Goal: Task Accomplishment & Management: Complete application form

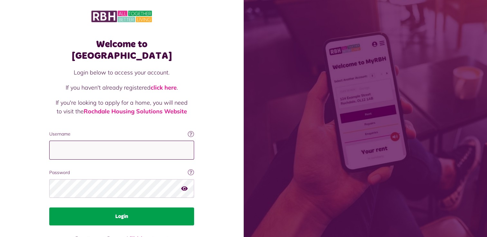
type input "**********"
click at [121, 208] on button "Login" at bounding box center [121, 217] width 145 height 18
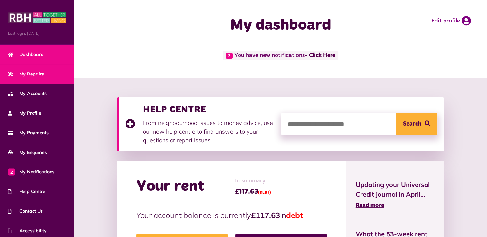
click at [43, 72] on link "My Repairs" at bounding box center [37, 74] width 74 height 20
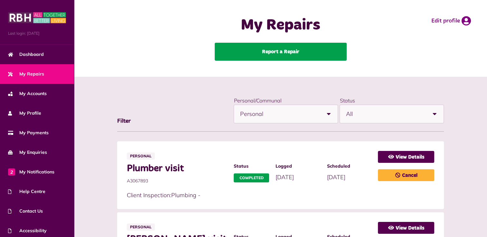
click at [305, 55] on link "Report a Repair" at bounding box center [281, 52] width 132 height 18
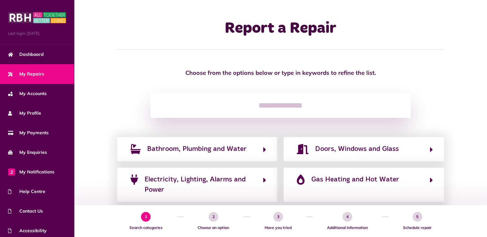
click at [260, 106] on input "search" at bounding box center [280, 105] width 260 height 25
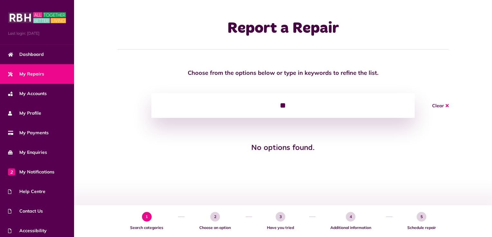
type input "*"
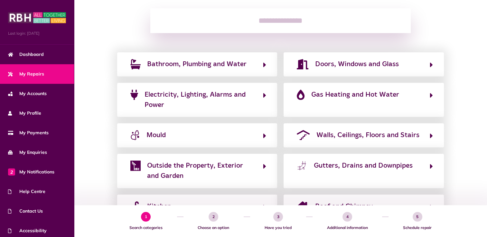
scroll to position [97, 0]
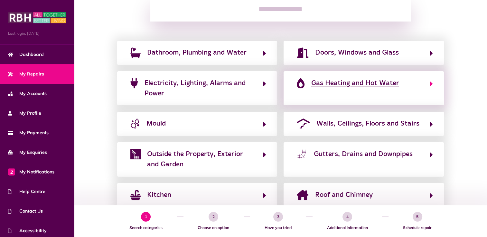
click at [318, 93] on button "Gas Heating and Hot Water" at bounding box center [364, 89] width 138 height 22
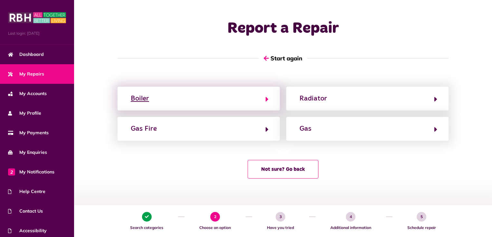
click at [184, 100] on button "Boiler" at bounding box center [199, 98] width 140 height 11
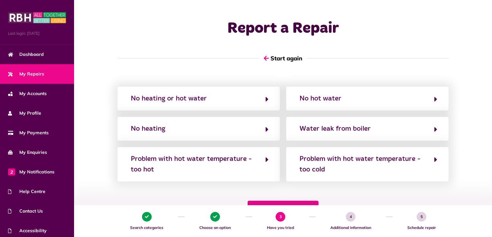
click at [265, 204] on button "Not sure? Go back" at bounding box center [282, 210] width 71 height 19
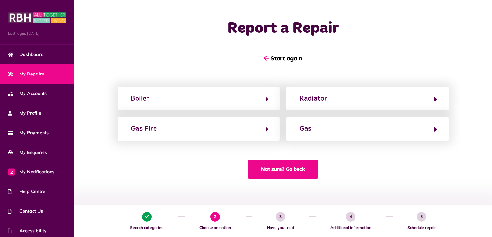
click at [277, 173] on button "Not sure? Go back" at bounding box center [282, 169] width 71 height 19
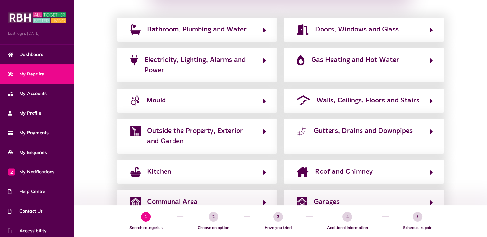
scroll to position [113, 0]
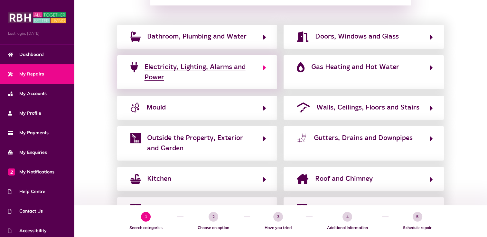
click at [208, 75] on span "Electricity, Lighting, Alarms and Power" at bounding box center [200, 72] width 112 height 21
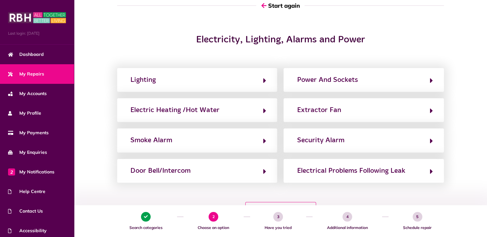
scroll to position [64, 0]
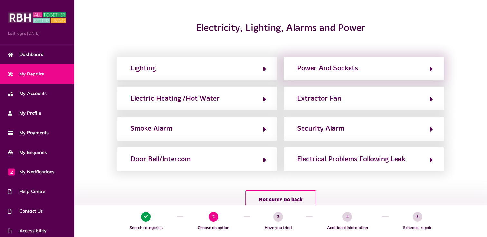
click at [367, 75] on div "Power And Sockets" at bounding box center [363, 69] width 160 height 24
click at [342, 71] on div "Power And Sockets" at bounding box center [327, 68] width 61 height 10
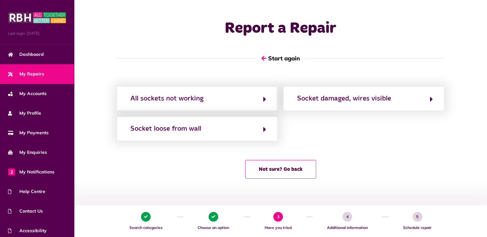
scroll to position [0, 0]
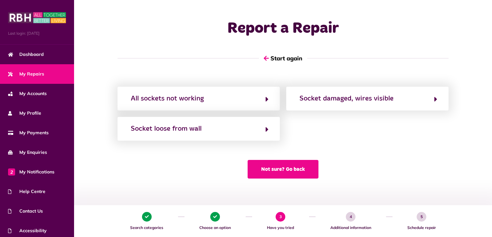
click at [280, 174] on button "Not sure? Go back" at bounding box center [282, 169] width 71 height 19
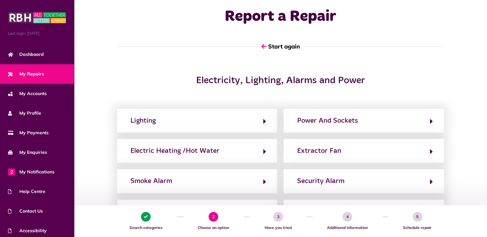
scroll to position [32, 0]
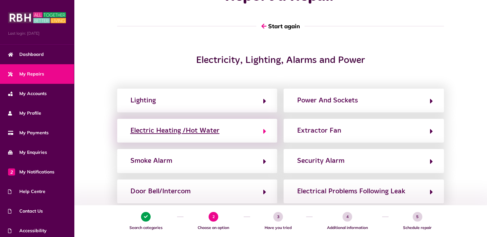
click at [186, 132] on div "Electric Heating /Hot Water" at bounding box center [174, 131] width 89 height 10
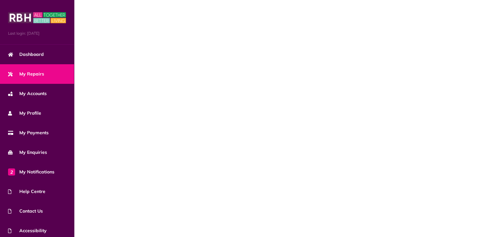
scroll to position [0, 0]
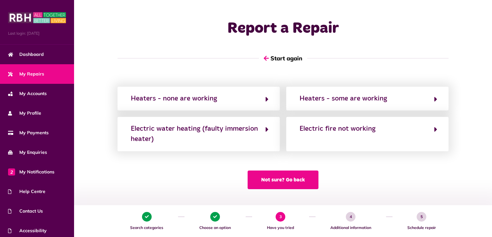
click at [281, 185] on button "Not sure? Go back" at bounding box center [282, 180] width 71 height 19
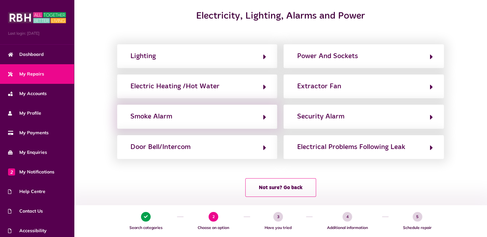
scroll to position [84, 0]
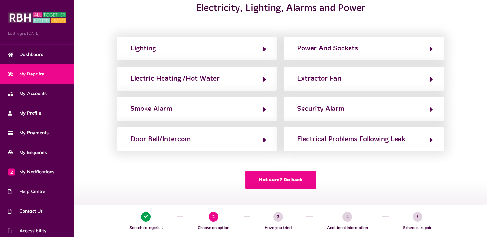
click at [266, 181] on button "Not sure? Go back" at bounding box center [280, 180] width 71 height 19
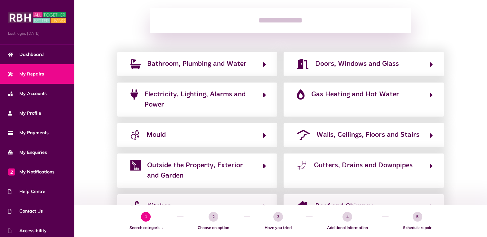
scroll to position [97, 0]
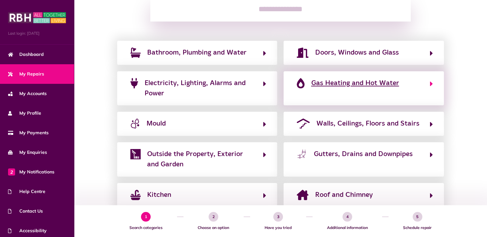
click at [394, 95] on button "Gas Heating and Hot Water" at bounding box center [364, 89] width 138 height 22
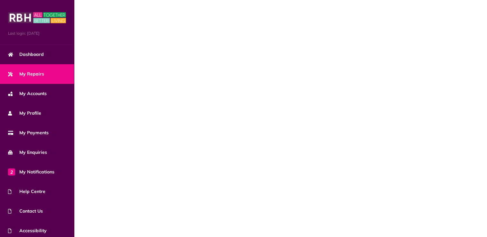
scroll to position [0, 0]
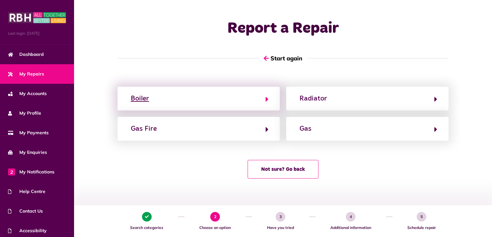
click at [222, 98] on button "Boiler" at bounding box center [199, 98] width 140 height 11
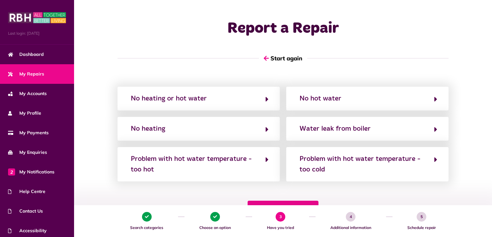
click at [257, 203] on button "Not sure? Go back" at bounding box center [282, 210] width 71 height 19
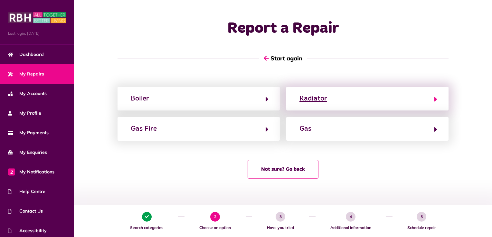
click at [382, 101] on button "Radiator" at bounding box center [367, 98] width 140 height 11
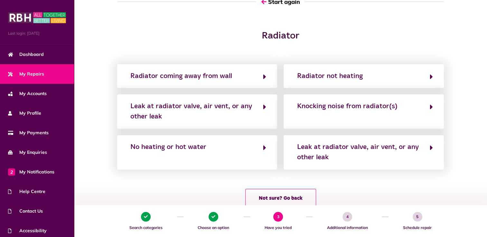
scroll to position [64, 0]
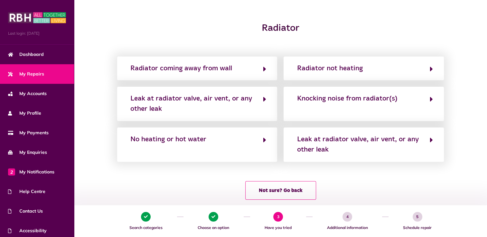
drag, startPoint x: 296, startPoint y: 189, endPoint x: 293, endPoint y: 187, distance: 3.7
click at [295, 188] on button "Not sure? Go back" at bounding box center [280, 190] width 71 height 19
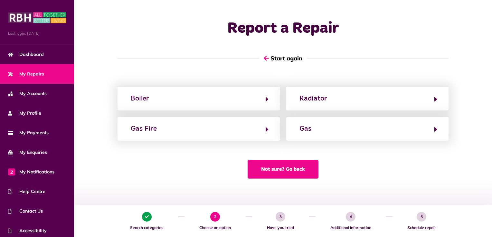
click at [300, 173] on button "Not sure? Go back" at bounding box center [282, 169] width 71 height 19
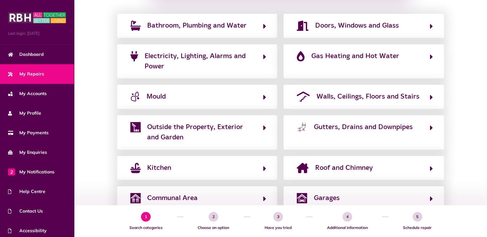
scroll to position [113, 0]
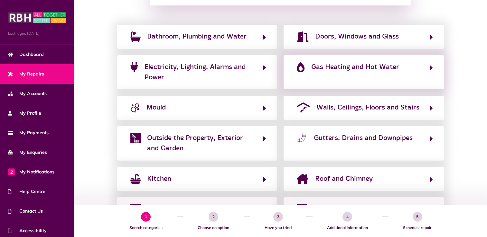
click at [379, 85] on div "Gas Heating and Hot Water" at bounding box center [363, 72] width 160 height 34
click at [380, 75] on button "Gas Heating and Hot Water" at bounding box center [364, 73] width 138 height 22
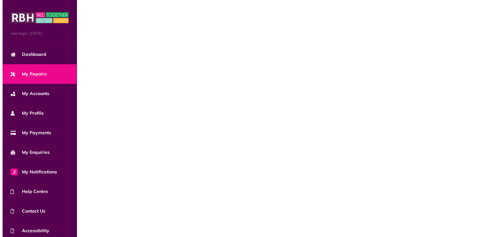
scroll to position [0, 0]
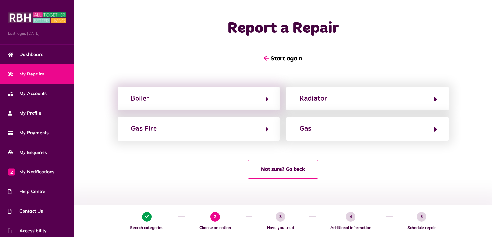
click at [198, 92] on div "Boiler" at bounding box center [198, 99] width 162 height 24
click at [216, 103] on button "Boiler" at bounding box center [199, 98] width 140 height 11
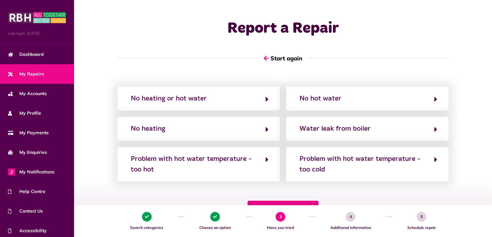
click at [303, 202] on button "Not sure? Go back" at bounding box center [282, 210] width 71 height 19
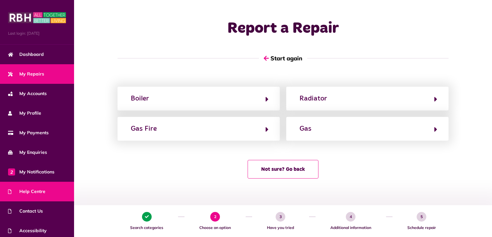
click at [40, 189] on span "Help Centre" at bounding box center [26, 192] width 37 height 7
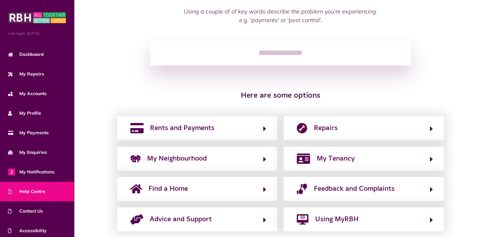
scroll to position [78, 0]
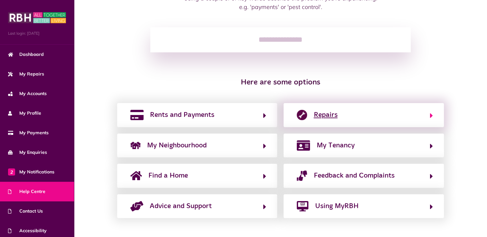
click at [386, 118] on button "Repairs" at bounding box center [364, 115] width 138 height 11
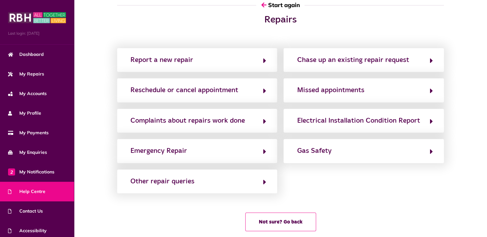
scroll to position [0, 0]
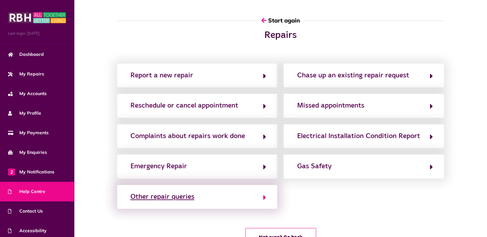
click at [262, 197] on button "Other repair queries" at bounding box center [197, 197] width 138 height 11
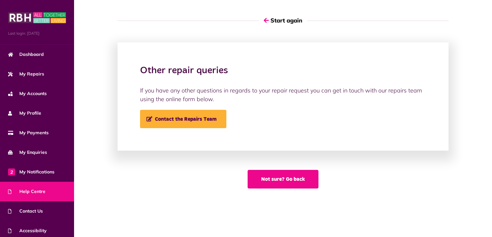
click at [278, 180] on button "Not sure? Go back" at bounding box center [282, 179] width 71 height 19
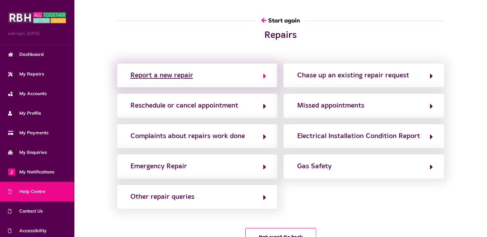
click at [174, 78] on div "Report a new repair" at bounding box center [161, 75] width 63 height 10
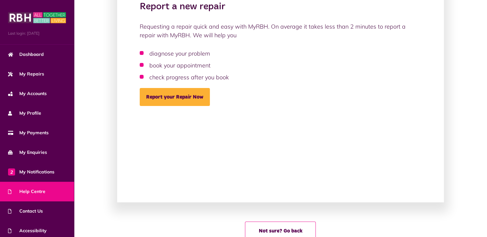
scroll to position [64, 0]
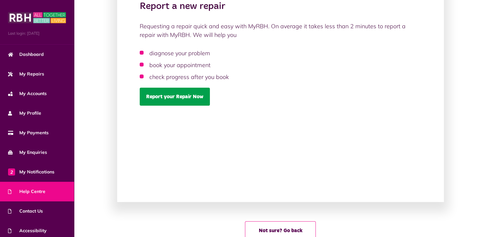
click at [186, 95] on link "Report your Repair Now" at bounding box center [175, 97] width 70 height 18
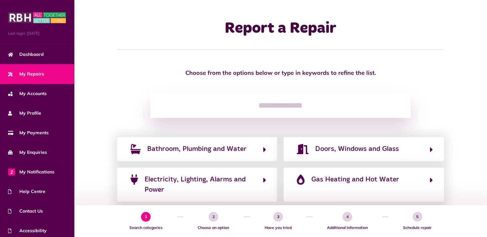
click at [260, 108] on input "search" at bounding box center [280, 105] width 260 height 25
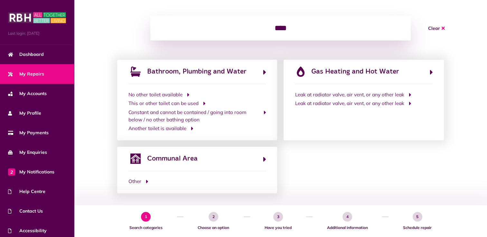
scroll to position [82, 0]
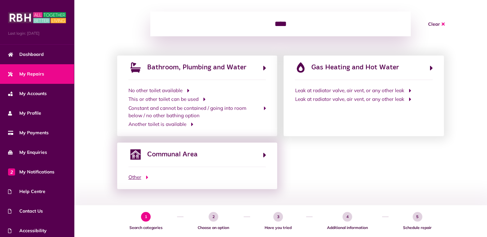
type input "****"
click at [153, 178] on button "Other" at bounding box center [197, 177] width 138 height 7
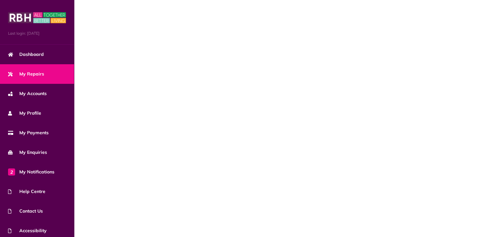
scroll to position [0, 0]
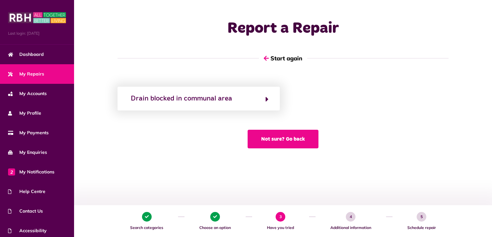
click at [296, 141] on button "Not sure? Go back" at bounding box center [282, 139] width 71 height 19
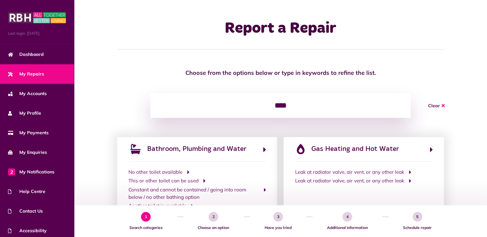
click at [432, 106] on button "Clear" at bounding box center [436, 105] width 32 height 25
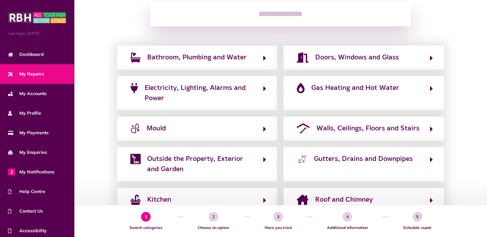
scroll to position [80, 0]
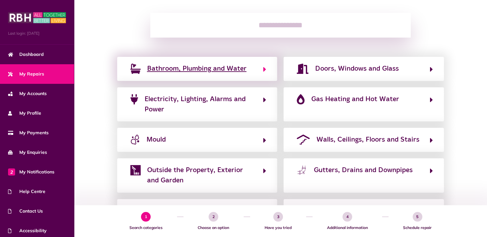
click at [196, 73] on span "Bathroom, Plumbing and Water" at bounding box center [196, 69] width 99 height 10
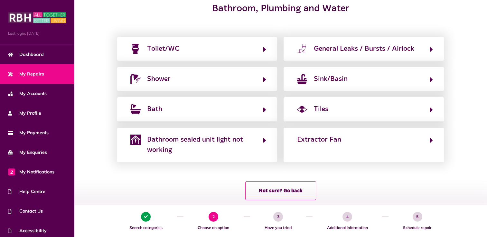
scroll to position [95, 0]
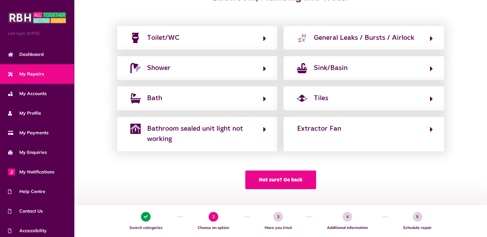
click at [276, 179] on button "Not sure? Go back" at bounding box center [280, 180] width 71 height 19
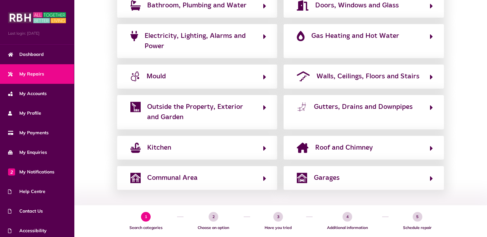
scroll to position [145, 0]
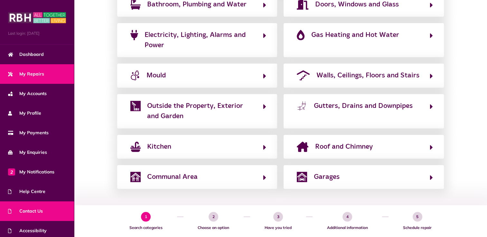
click at [34, 211] on span "Contact Us" at bounding box center [25, 211] width 35 height 7
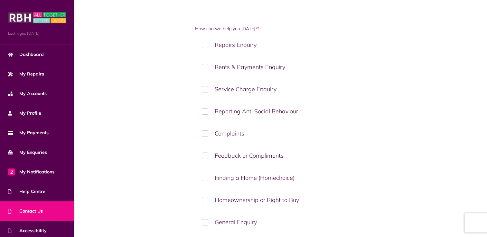
scroll to position [97, 0]
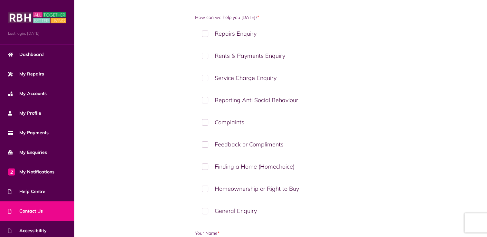
click at [204, 32] on label "Repairs Enquiry" at bounding box center [280, 33] width 170 height 19
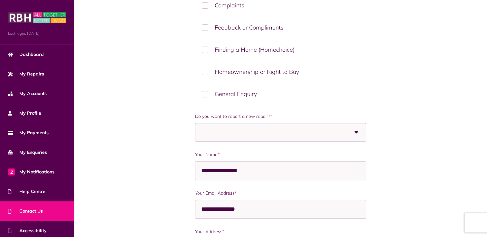
scroll to position [225, 0]
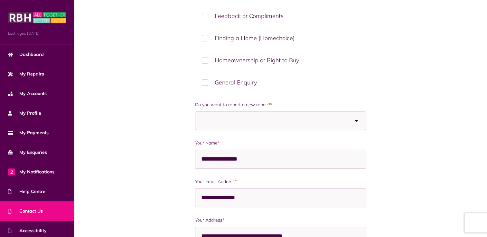
click at [269, 118] on span at bounding box center [245, 121] width 88 height 18
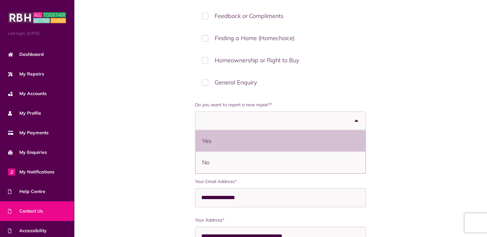
click at [255, 136] on li "Yes" at bounding box center [280, 141] width 169 height 22
select select "***"
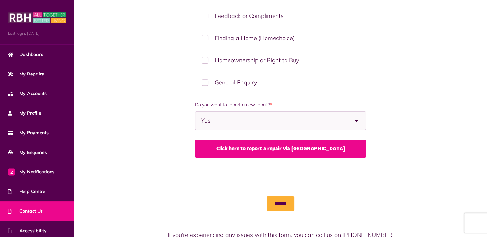
click at [336, 151] on link "Click here to report a repair via [GEOGRAPHIC_DATA]" at bounding box center [280, 149] width 170 height 18
